Goal: Use online tool/utility: Use online tool/utility

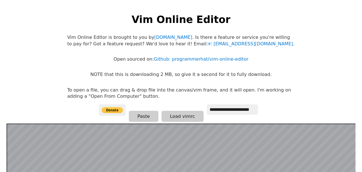
scroll to position [110, 0]
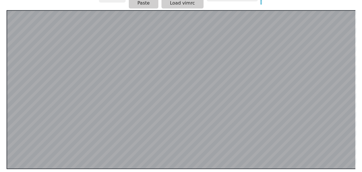
scroll to position [110, 0]
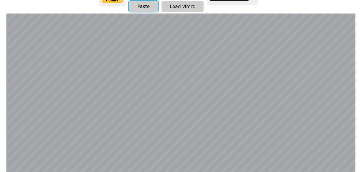
click at [147, 2] on button "Paste" at bounding box center [143, 6] width 29 height 11
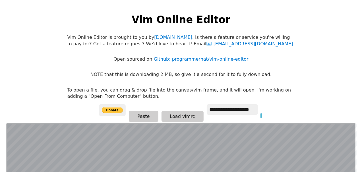
scroll to position [110, 0]
